Goal: Task Accomplishment & Management: Complete application form

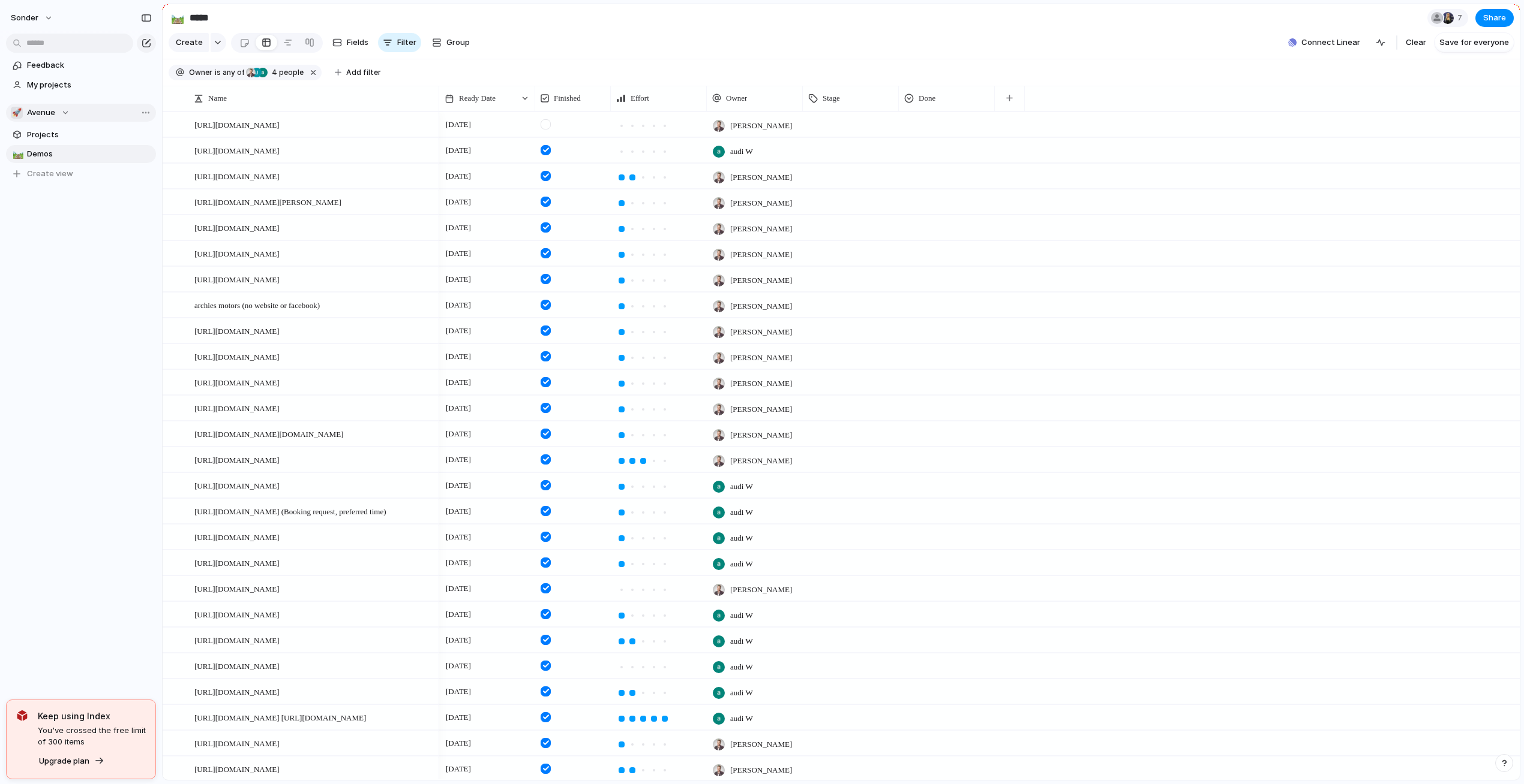
click at [57, 115] on div "🚀 Avenue" at bounding box center [40, 113] width 59 height 12
click at [62, 183] on span "Avenue" at bounding box center [51, 181] width 28 height 12
click at [53, 104] on button "🚀 Avenue" at bounding box center [82, 113] width 150 height 18
click at [61, 158] on span "Audi's Board" at bounding box center [61, 161] width 48 height 12
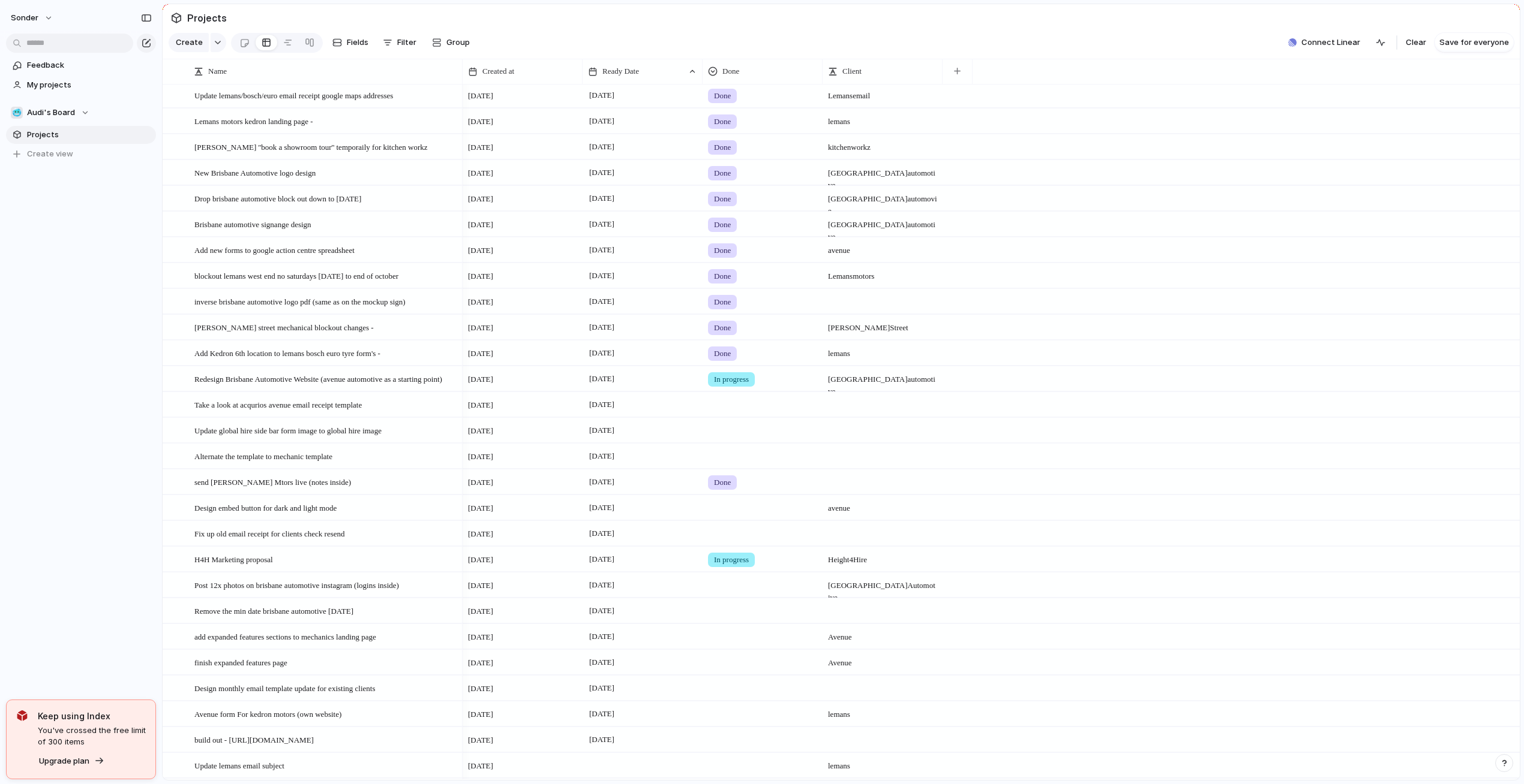
scroll to position [698, 0]
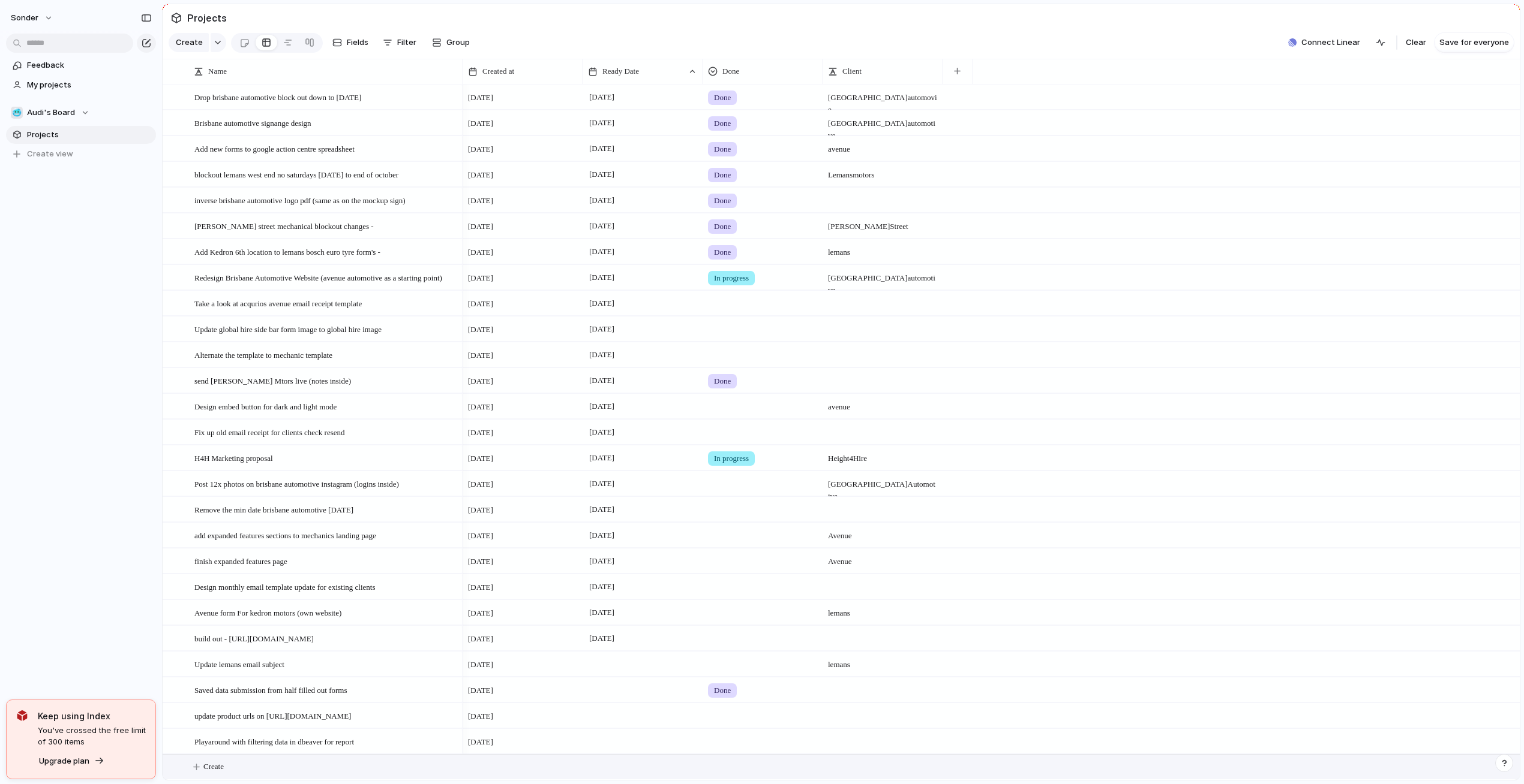
click at [230, 767] on button "Create" at bounding box center [857, 767] width 1364 height 25
type textarea "**********"
click at [493, 768] on span "[DATE]" at bounding box center [481, 768] width 26 height 12
click at [607, 760] on div at bounding box center [642, 757] width 119 height 6
click at [627, 626] on button "1" at bounding box center [629, 628] width 22 height 22
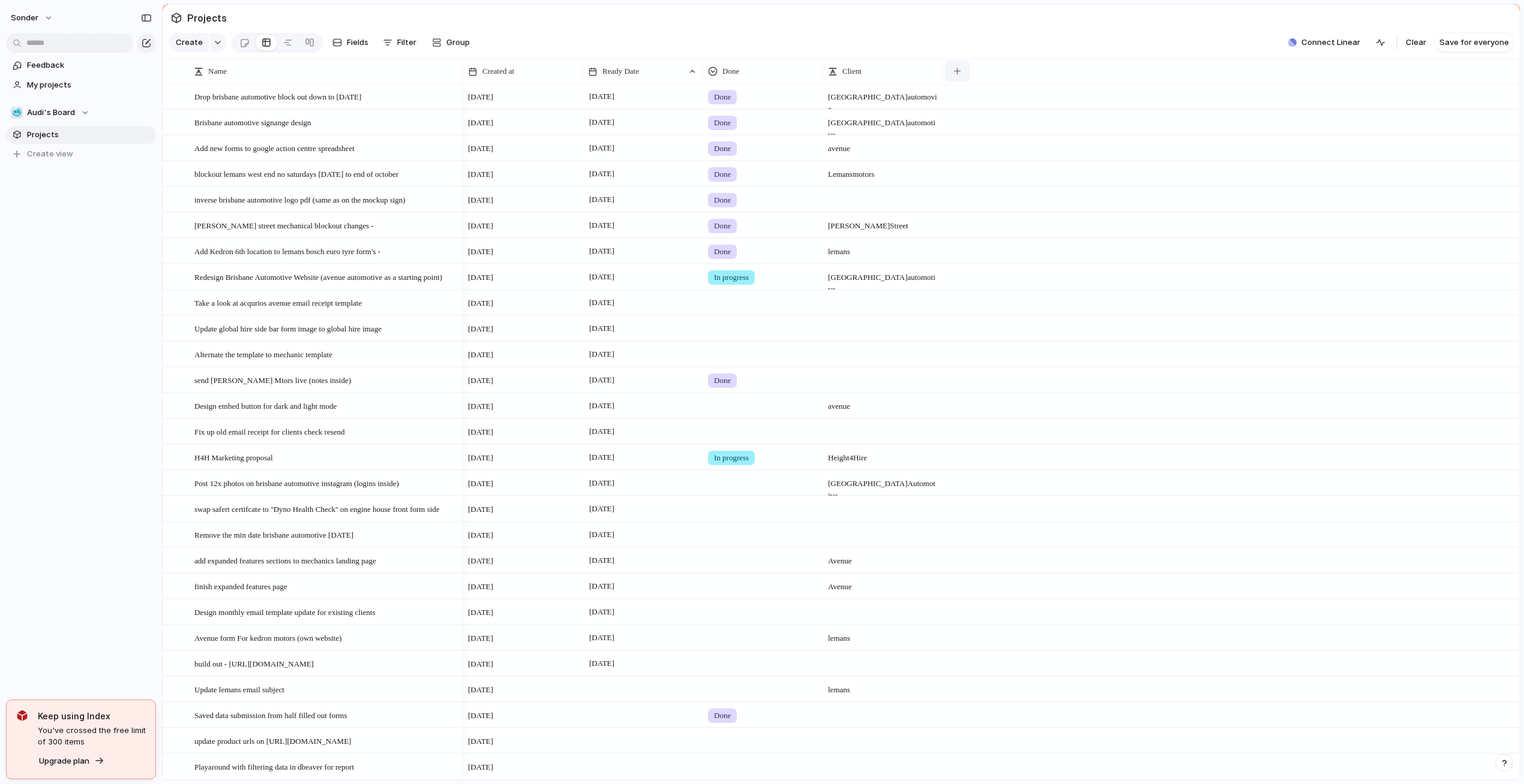
click at [951, 78] on button "button" at bounding box center [957, 71] width 25 height 22
type input "***"
click at [980, 129] on span "Priority" at bounding box center [981, 124] width 27 height 12
click at [849, 505] on div at bounding box center [883, 504] width 119 height 13
type textarea "**********"
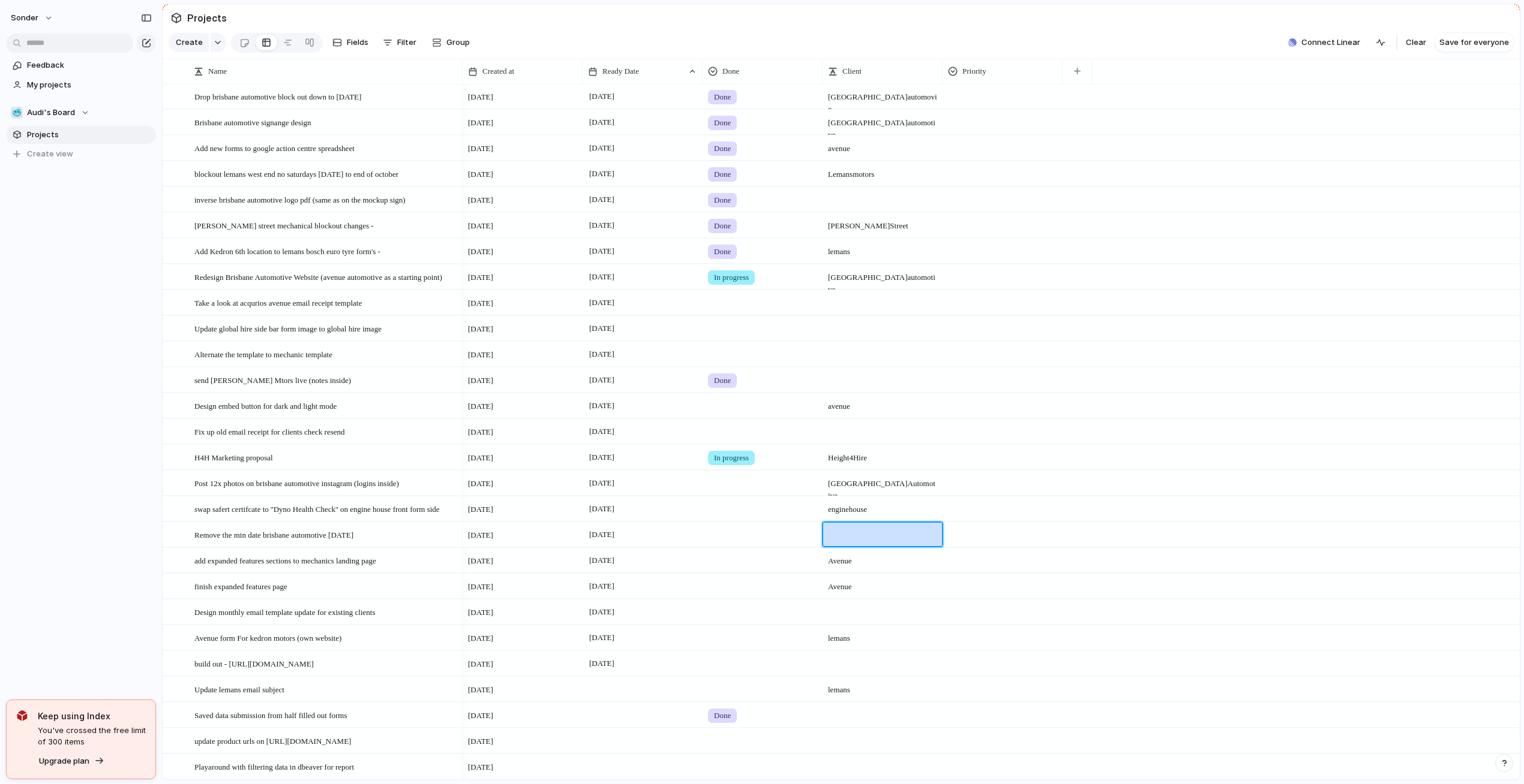
click at [969, 511] on div at bounding box center [1003, 507] width 119 height 20
click at [975, 583] on div "High" at bounding box center [964, 580] width 28 height 15
